Goal: Find specific page/section: Find specific page/section

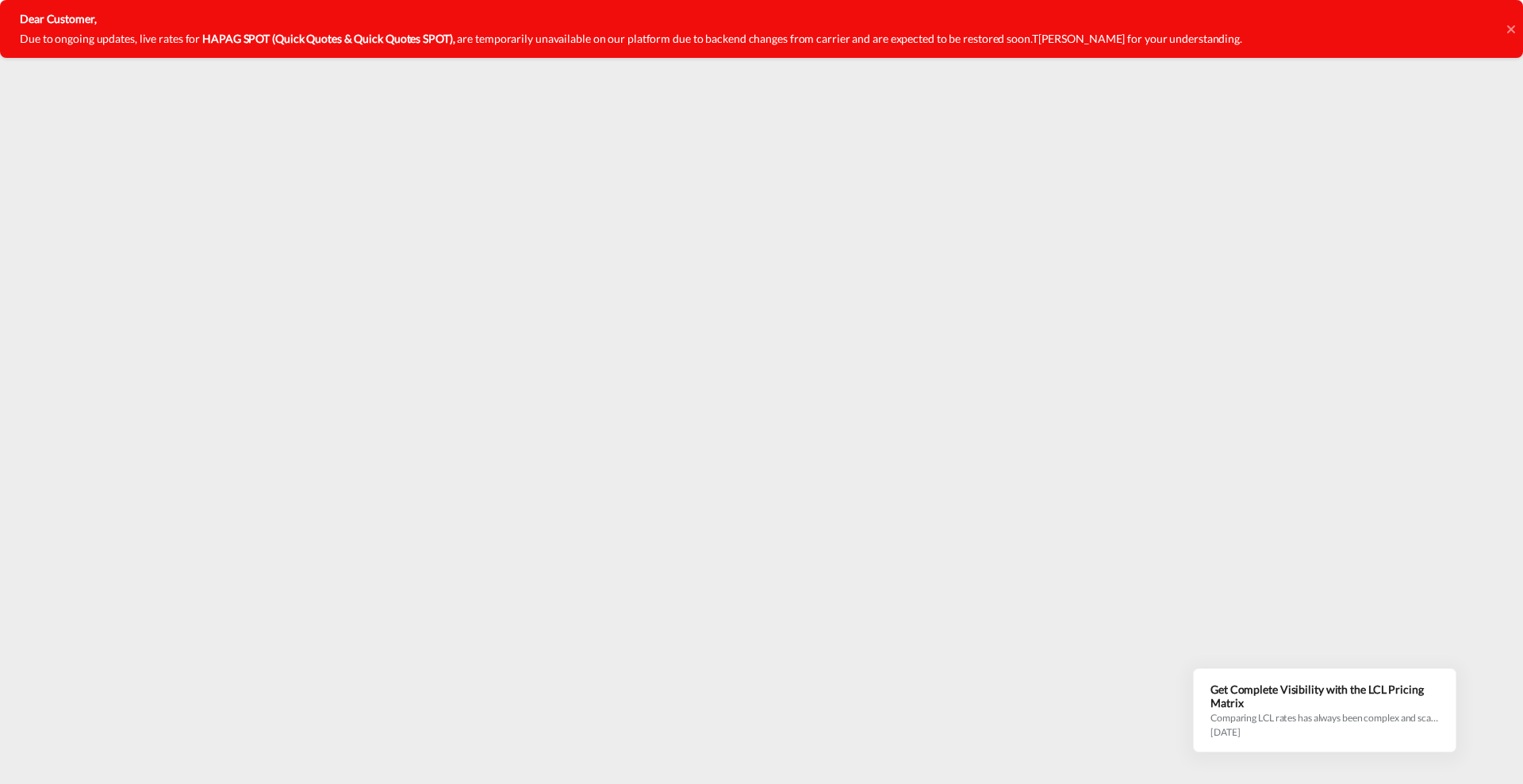
drag, startPoint x: 1510, startPoint y: 26, endPoint x: 1407, endPoint y: 55, distance: 107.0
click at [1504, 27] on div "Dear Customer, Due to ongoing updates, live rates for HAPAG SPOT (Quick Quotes …" at bounding box center [761, 29] width 1523 height 58
click at [1512, 29] on icon at bounding box center [1511, 29] width 8 height 8
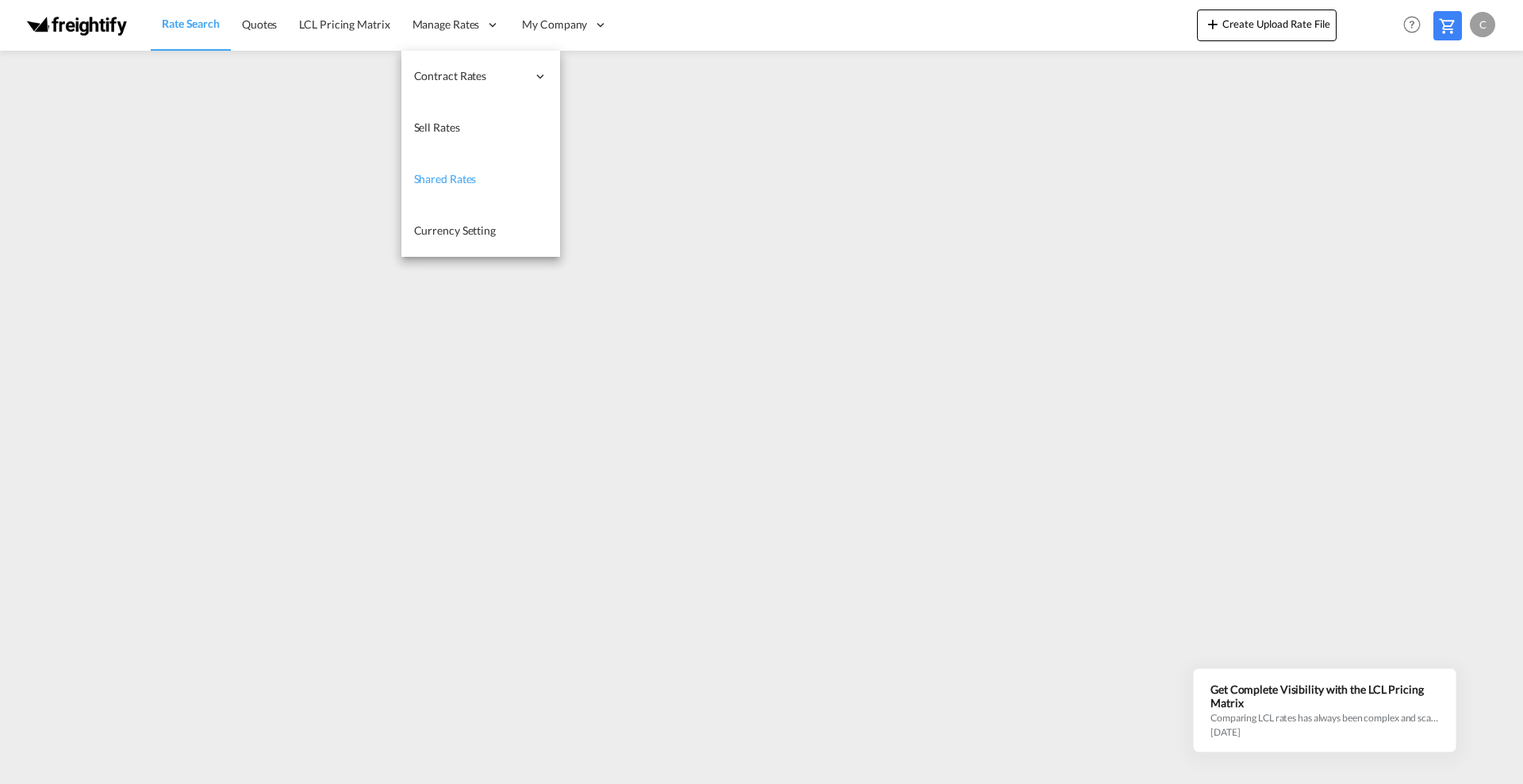
click at [476, 184] on span "Shared Rates" at bounding box center [445, 179] width 63 height 14
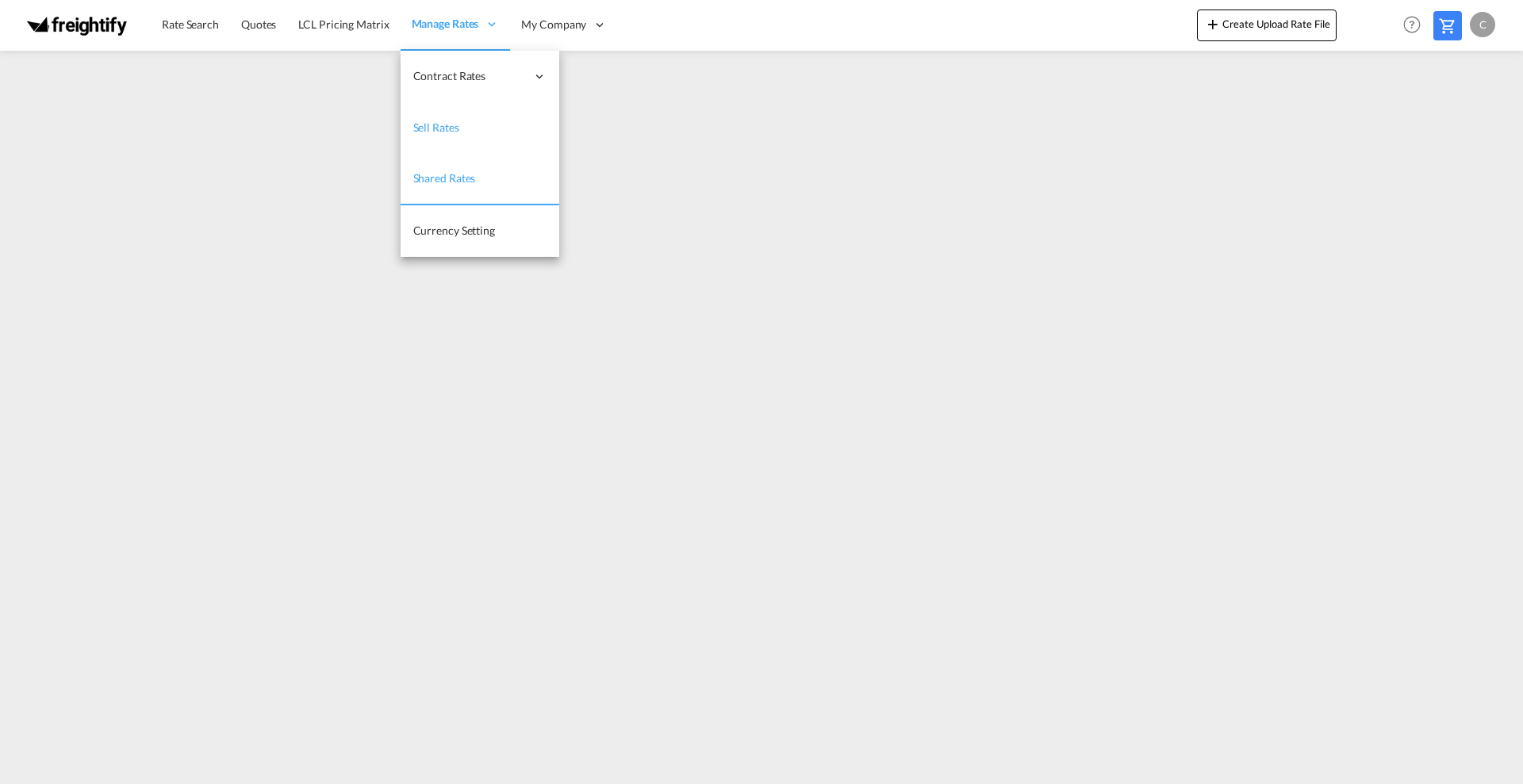
click at [464, 126] on link "Sell Rates" at bounding box center [480, 128] width 159 height 51
